Goal: Transaction & Acquisition: Purchase product/service

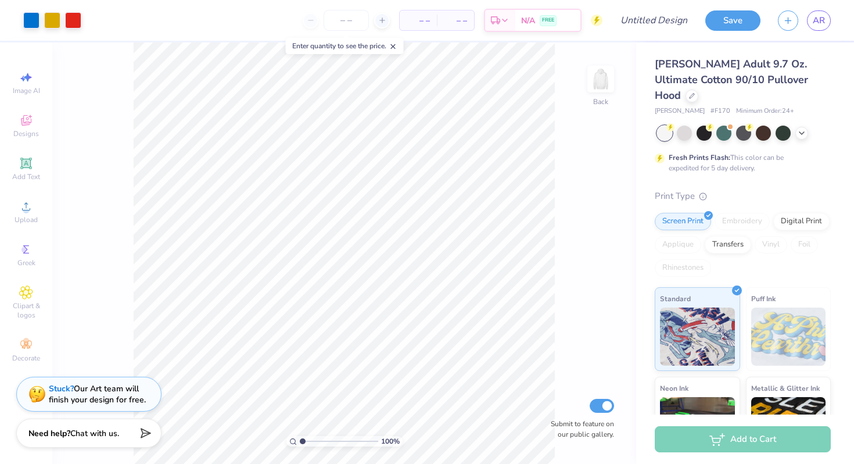
click at [438, 25] on div "– – Total" at bounding box center [455, 20] width 37 height 20
click at [695, 92] on icon at bounding box center [692, 95] width 6 height 6
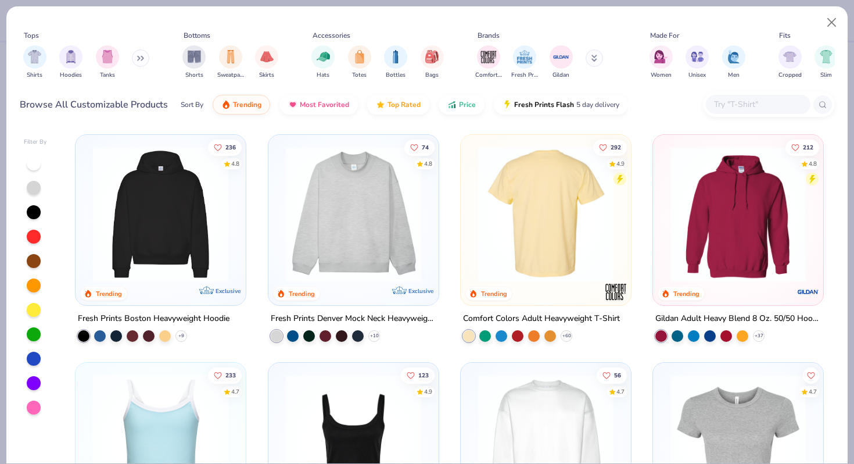
click at [509, 232] on img at bounding box center [545, 213] width 147 height 135
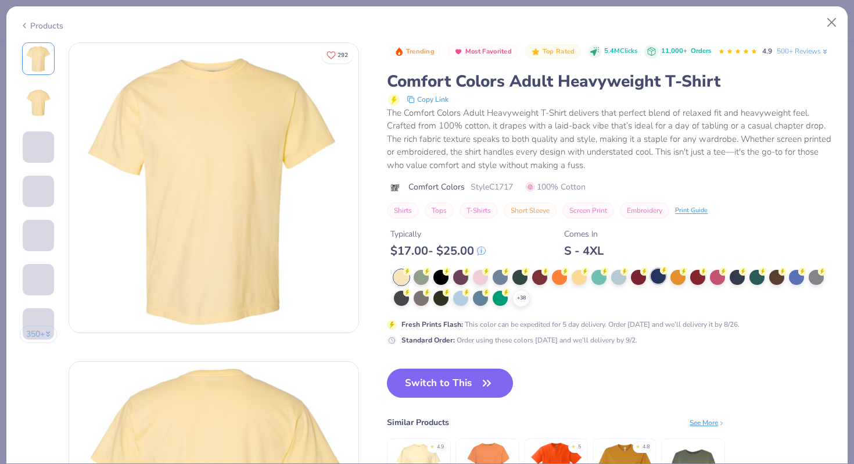
click at [661, 278] on div at bounding box center [658, 275] width 15 height 15
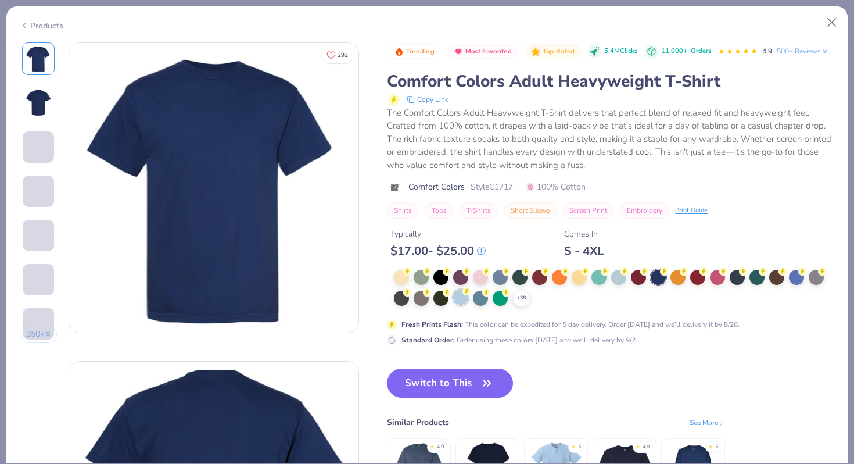
click at [460, 299] on div at bounding box center [460, 296] width 15 height 15
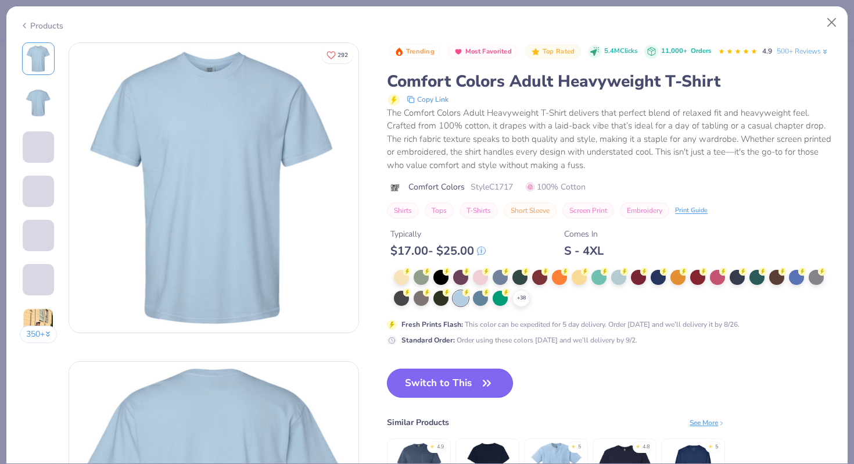
click at [458, 378] on button "Switch to This" at bounding box center [450, 382] width 126 height 29
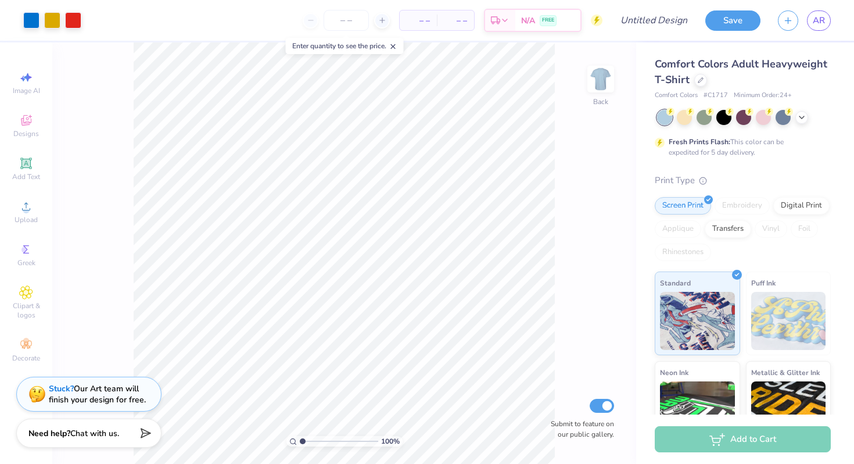
click at [417, 20] on span "– –" at bounding box center [418, 21] width 23 height 12
click at [422, 22] on span "– –" at bounding box center [418, 21] width 23 height 12
click at [426, 24] on span "– –" at bounding box center [418, 21] width 23 height 12
click at [345, 23] on input "number" at bounding box center [346, 20] width 45 height 21
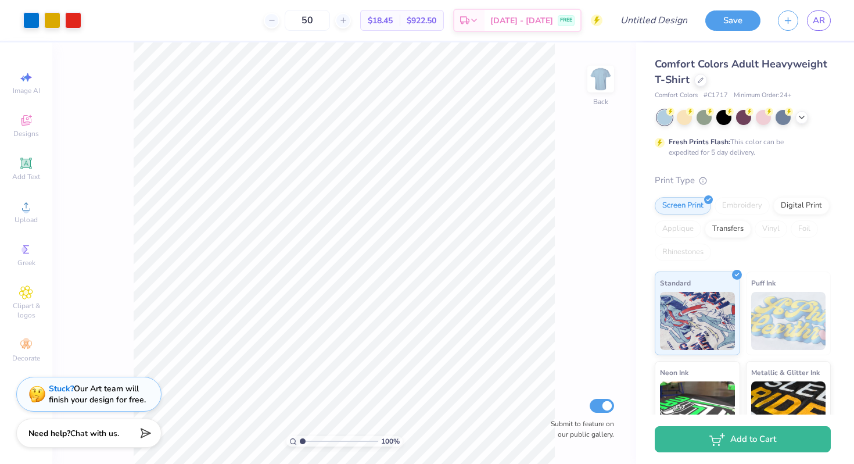
type input "50"
